Goal: Transaction & Acquisition: Purchase product/service

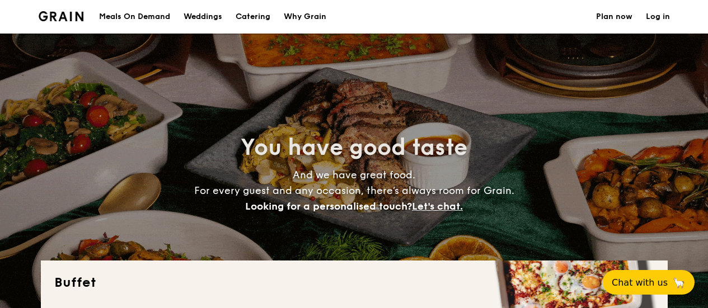
select select
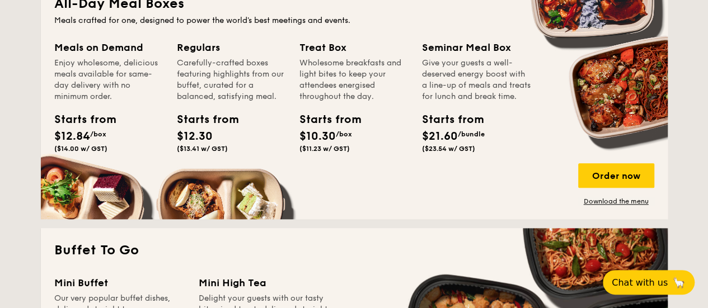
scroll to position [533, 0]
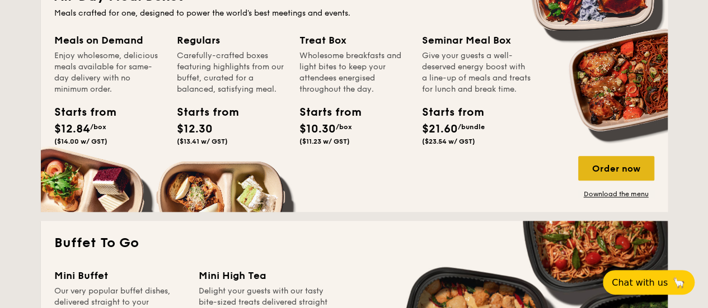
click at [601, 171] on div "Order now" at bounding box center [616, 168] width 76 height 25
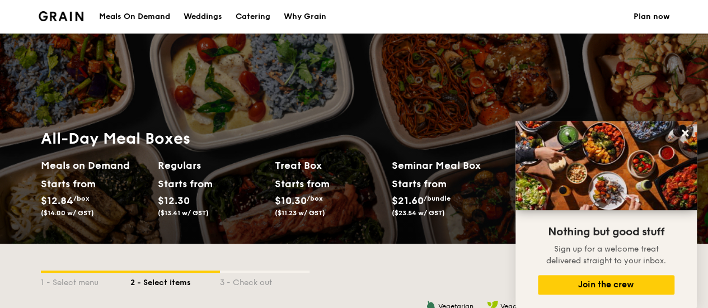
click at [123, 17] on div "Meals On Demand" at bounding box center [134, 17] width 71 height 34
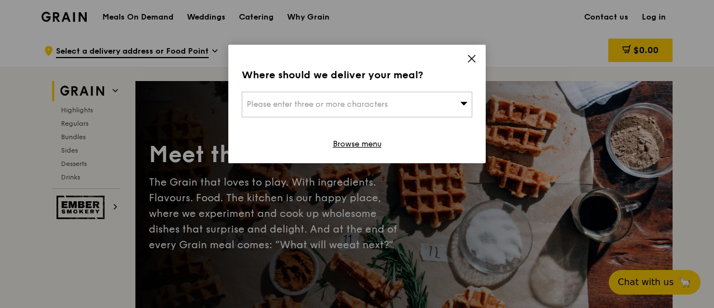
click at [468, 57] on icon at bounding box center [472, 59] width 10 height 10
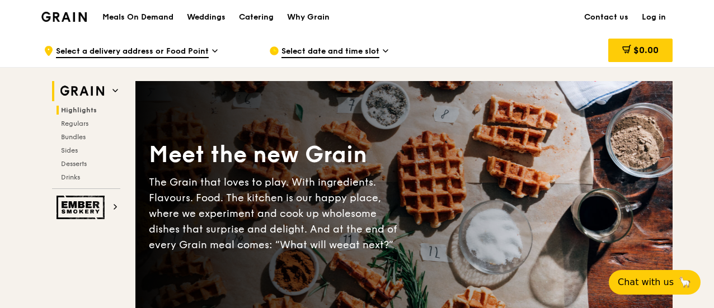
click at [78, 106] on span "Highlights" at bounding box center [79, 110] width 36 height 8
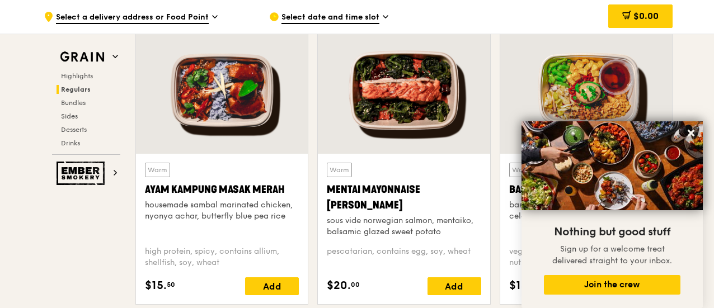
scroll to position [1010, 0]
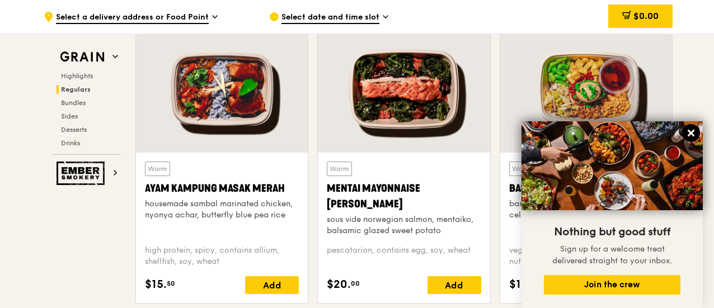
click at [686, 129] on icon at bounding box center [691, 133] width 10 height 10
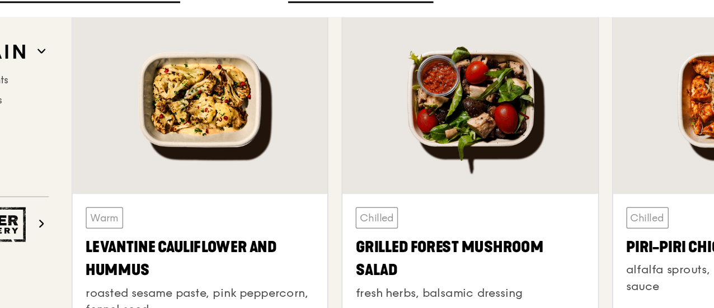
scroll to position [2875, 0]
